Goal: Answer question/provide support: Share knowledge or assist other users

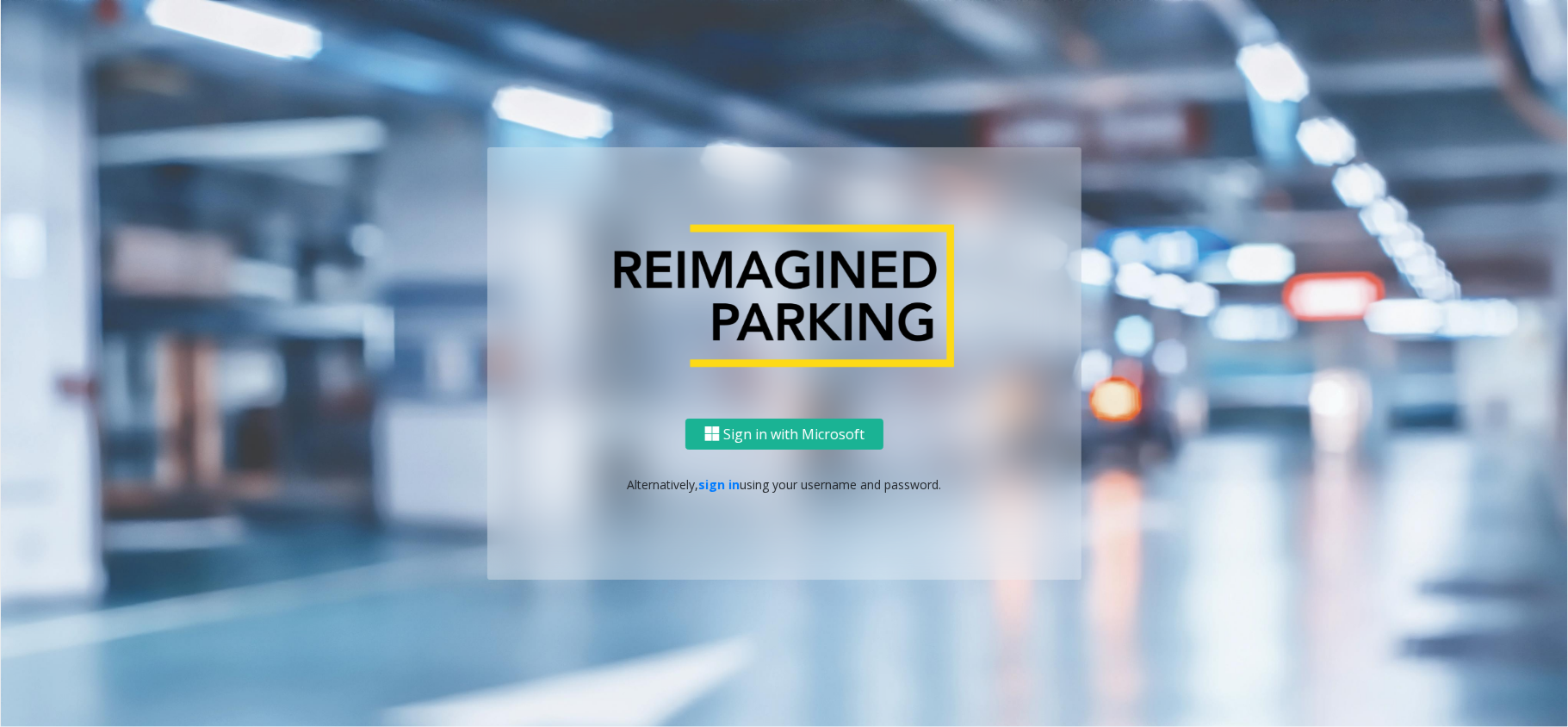
drag, startPoint x: 693, startPoint y: 472, endPoint x: 714, endPoint y: 486, distance: 25.2
click at [693, 472] on div "Sign in with Microsoft Alternatively, sign in using your username and password." at bounding box center [784, 499] width 594 height 162
click at [714, 486] on link "sign in" at bounding box center [719, 484] width 41 height 16
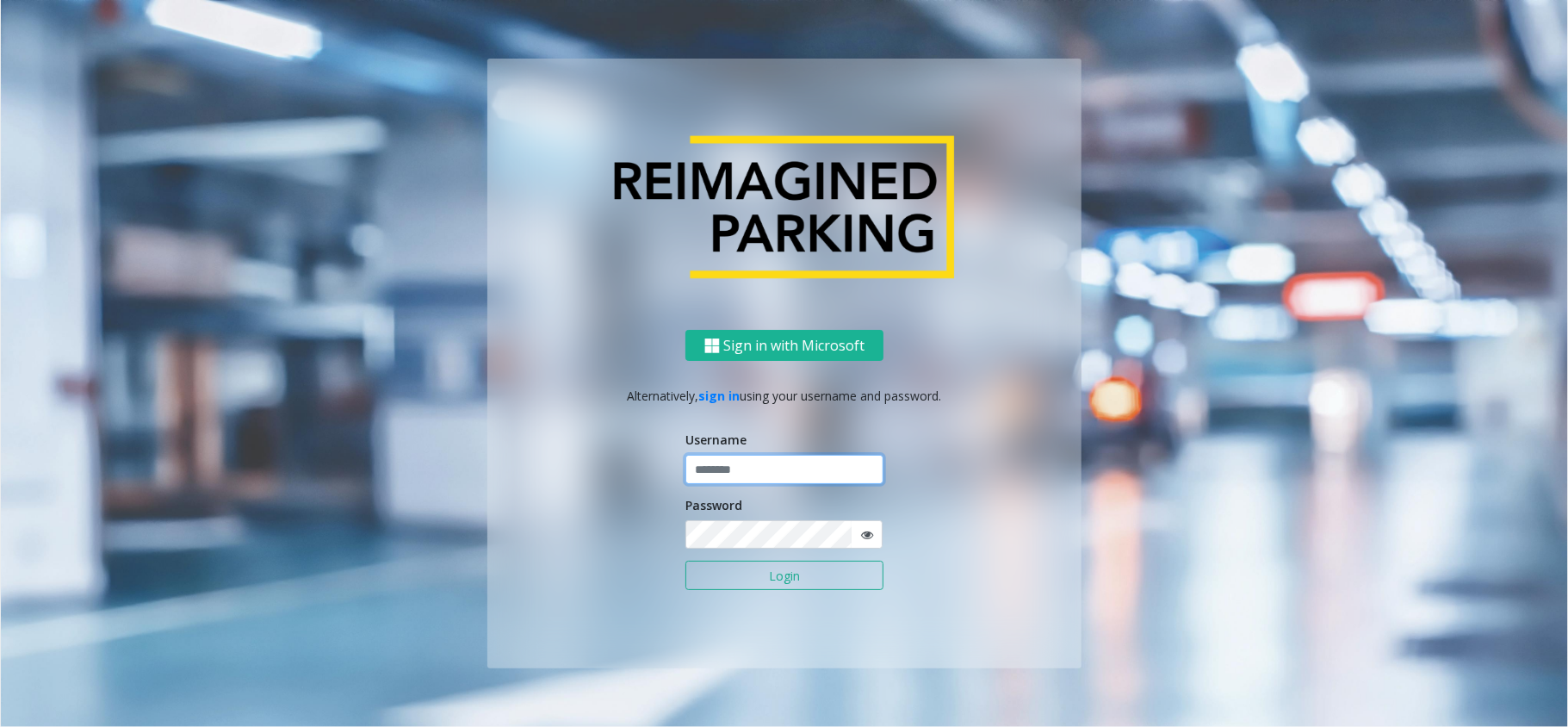
click at [739, 456] on input "text" at bounding box center [784, 469] width 198 height 30
type input "**********"
click at [752, 589] on button "Login" at bounding box center [784, 575] width 198 height 30
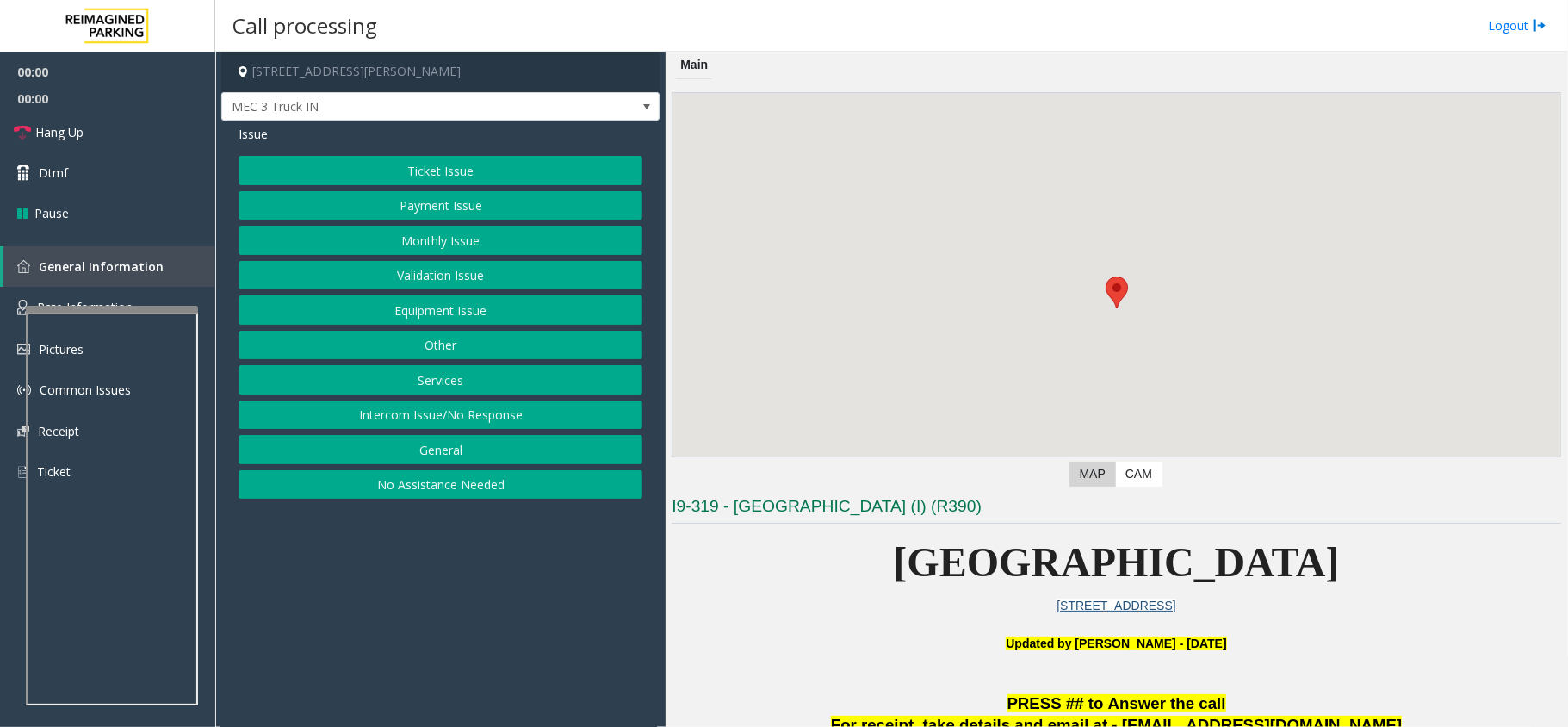
scroll to position [459, 0]
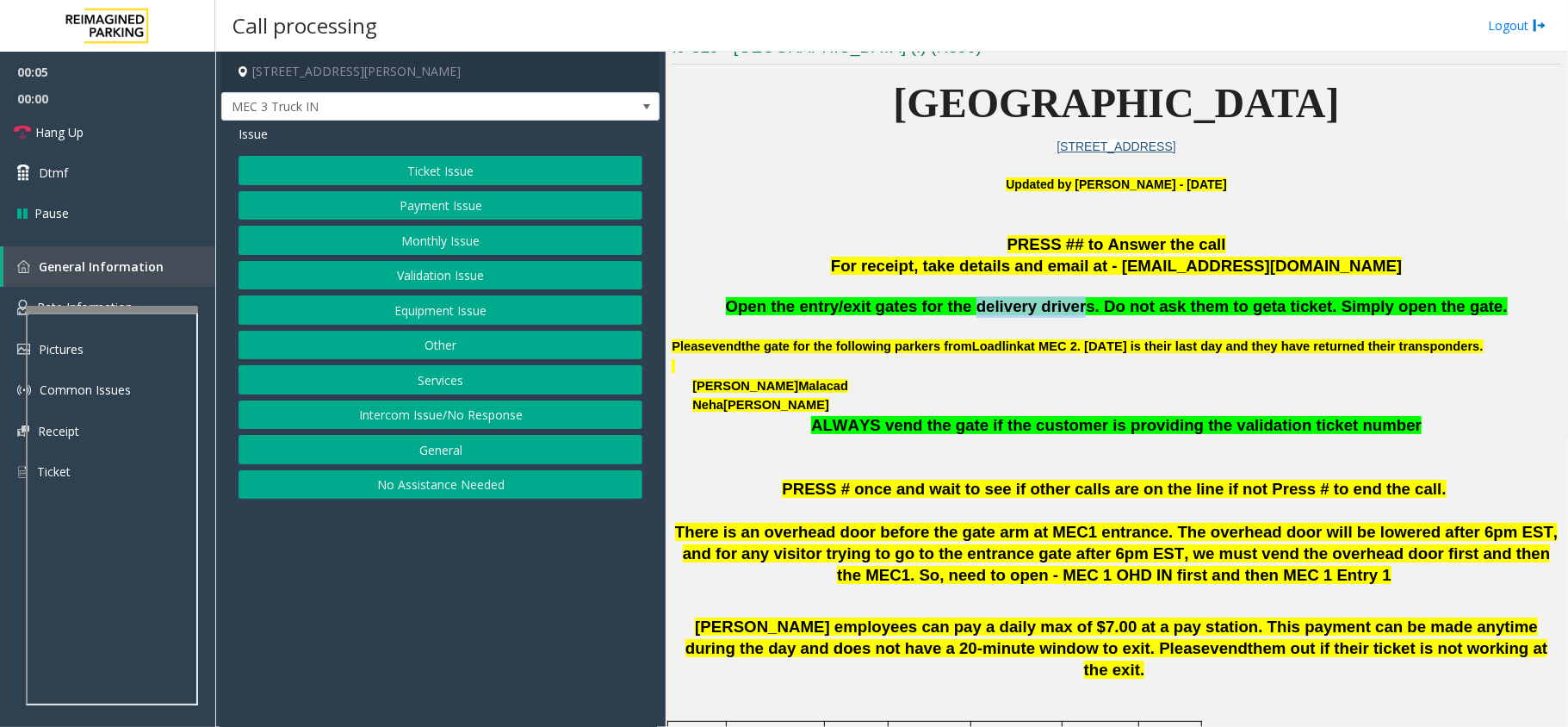
copy span "delivery driver"
drag, startPoint x: 1083, startPoint y: 308, endPoint x: 985, endPoint y: 311, distance: 98.0
click at [985, 311] on span "Open the entry/exit gates for the delivery drivers. Do not ask them to get" at bounding box center [1002, 306] width 552 height 18
click at [411, 311] on button "Equipment Issue" at bounding box center [441, 309] width 404 height 30
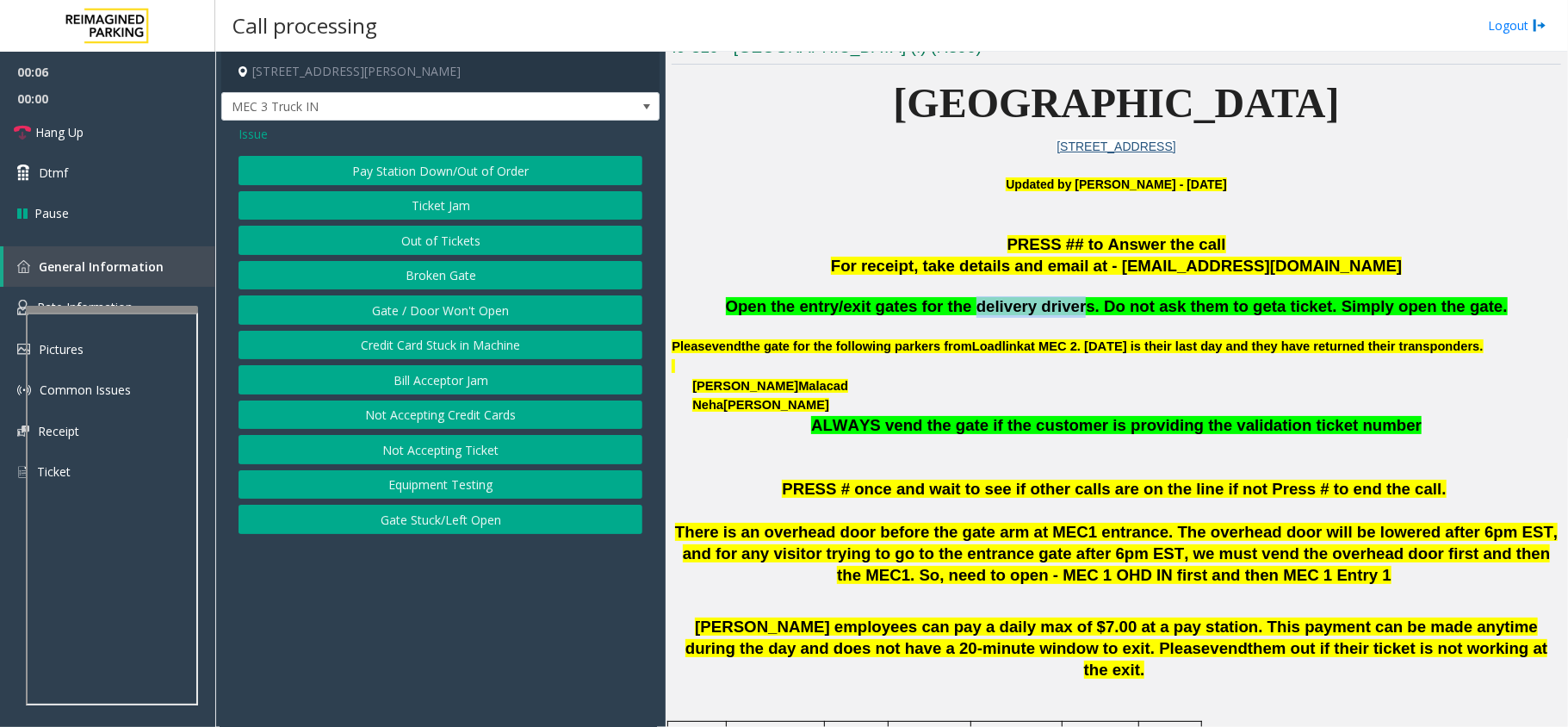
click at [411, 311] on button "Gate / Door Won't Open" at bounding box center [441, 309] width 404 height 30
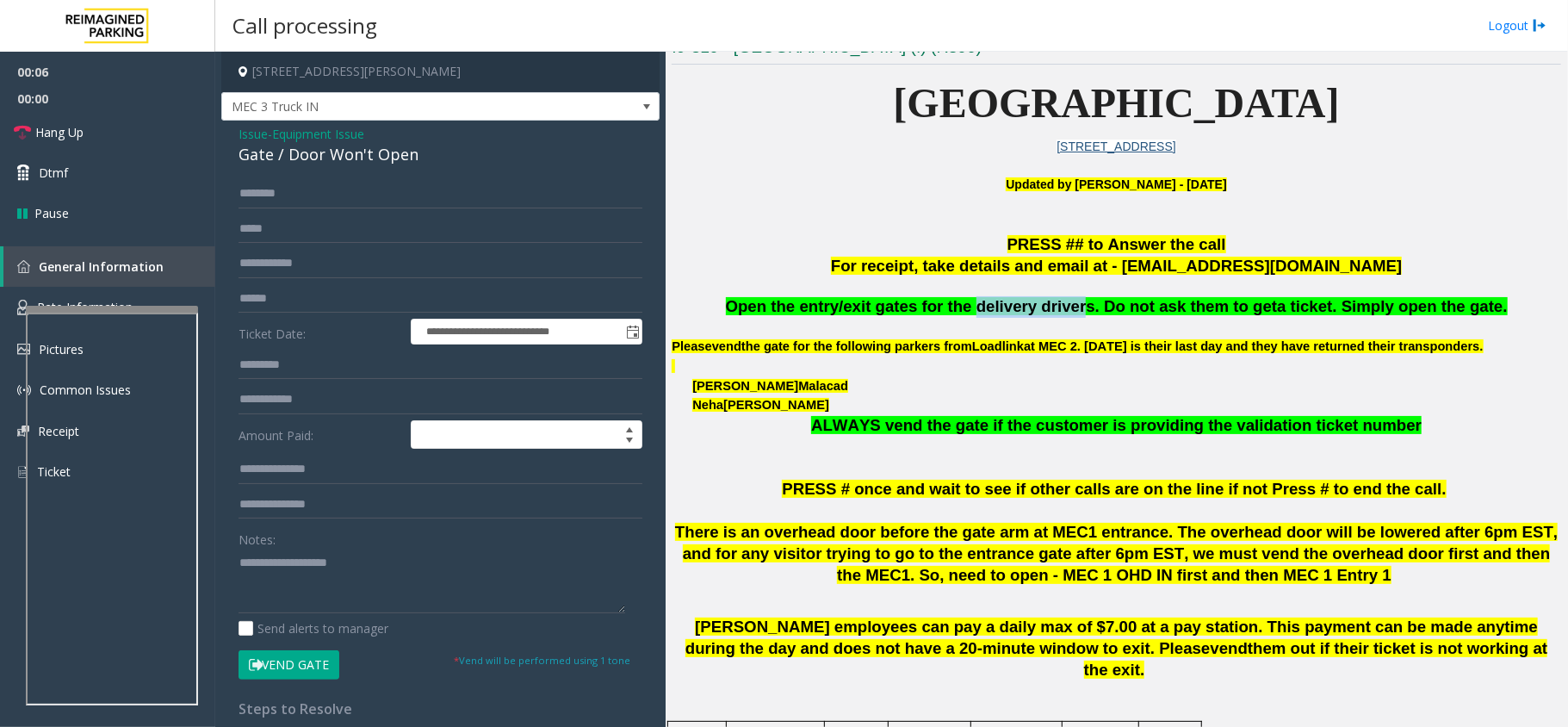
click at [276, 660] on button "Vend Gate" at bounding box center [288, 665] width 101 height 30
click at [301, 601] on textarea at bounding box center [432, 580] width 387 height 64
paste textarea "**********"
type textarea "**********"
click at [131, 136] on link "Hang Up" at bounding box center [107, 132] width 216 height 40
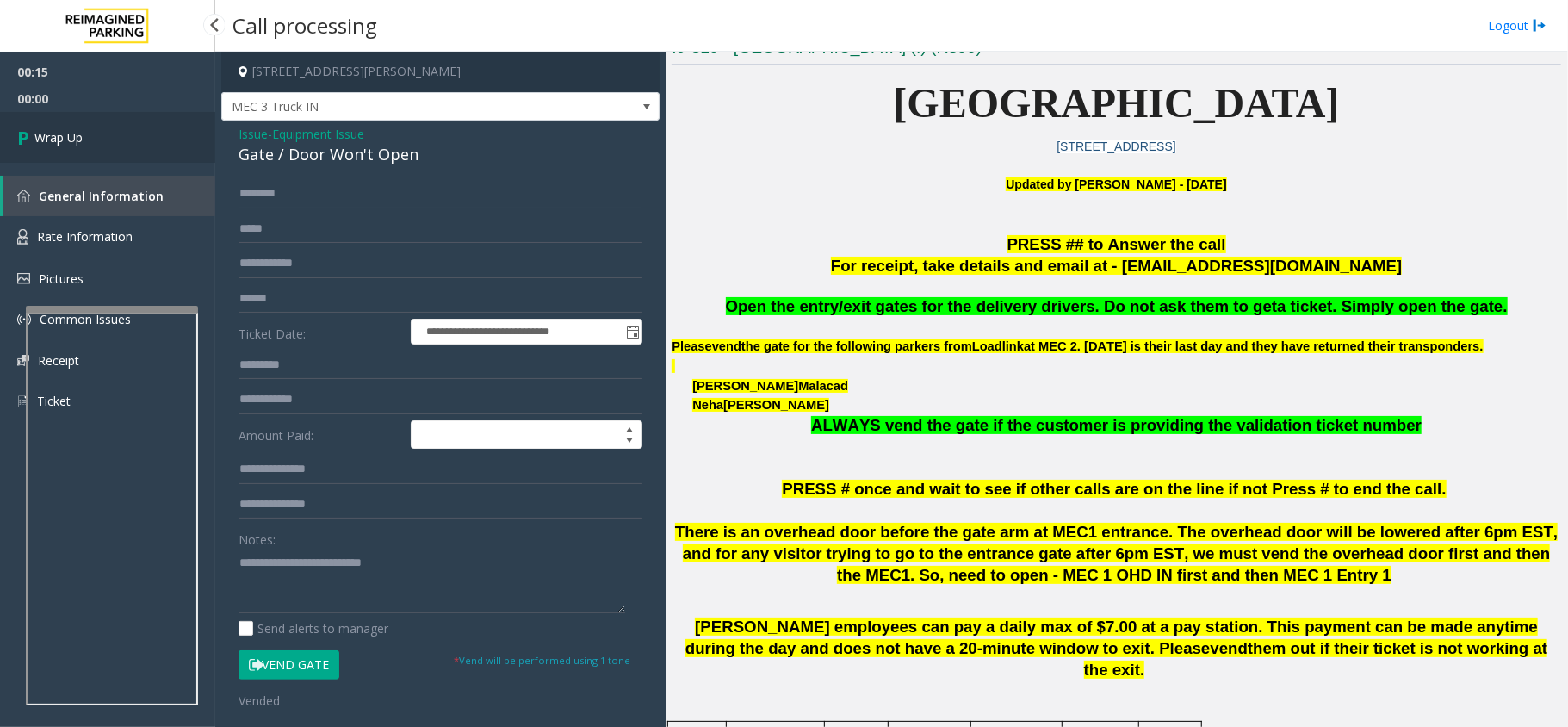
click at [131, 136] on link "Wrap Up" at bounding box center [107, 137] width 216 height 51
